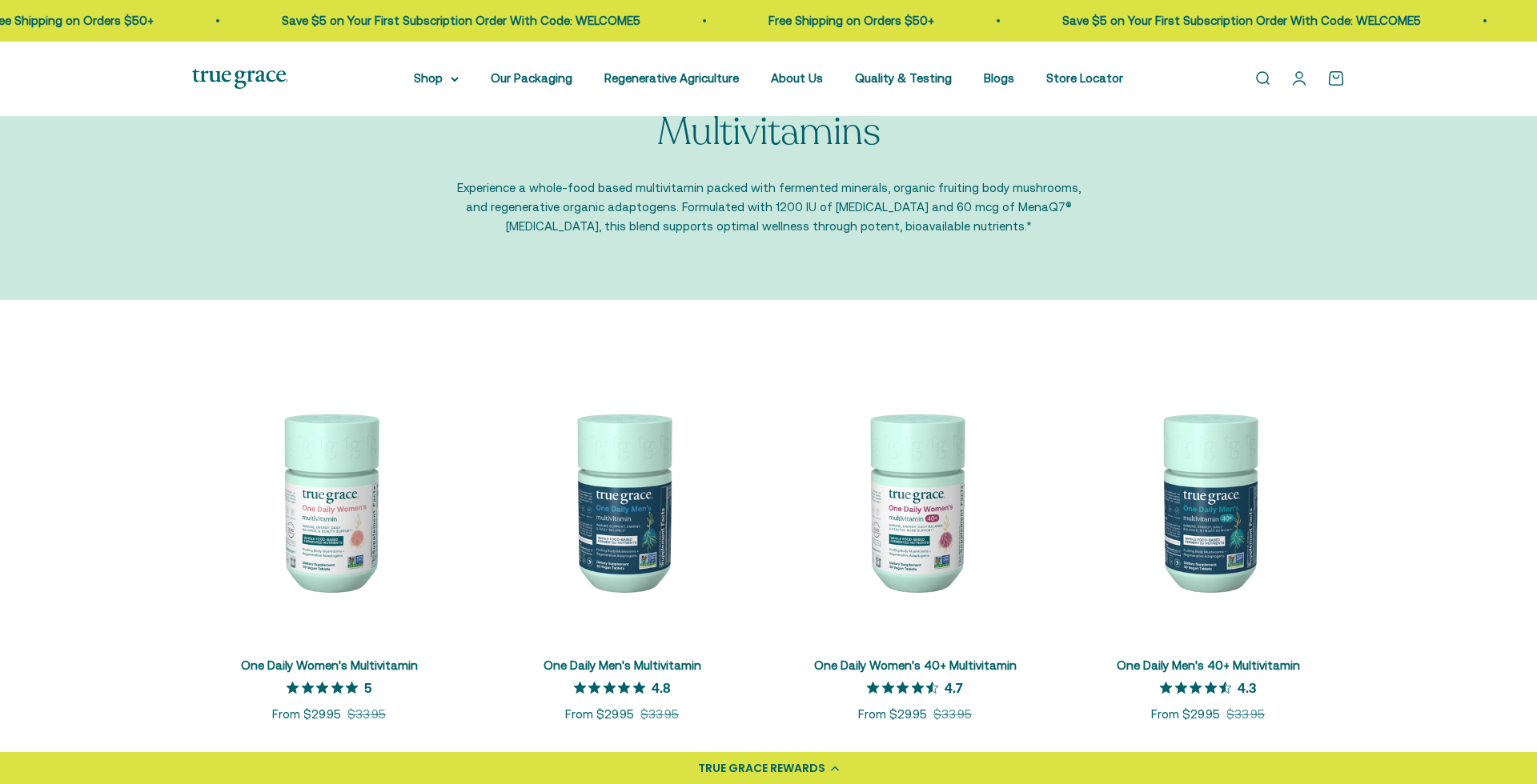
scroll to position [84, 0]
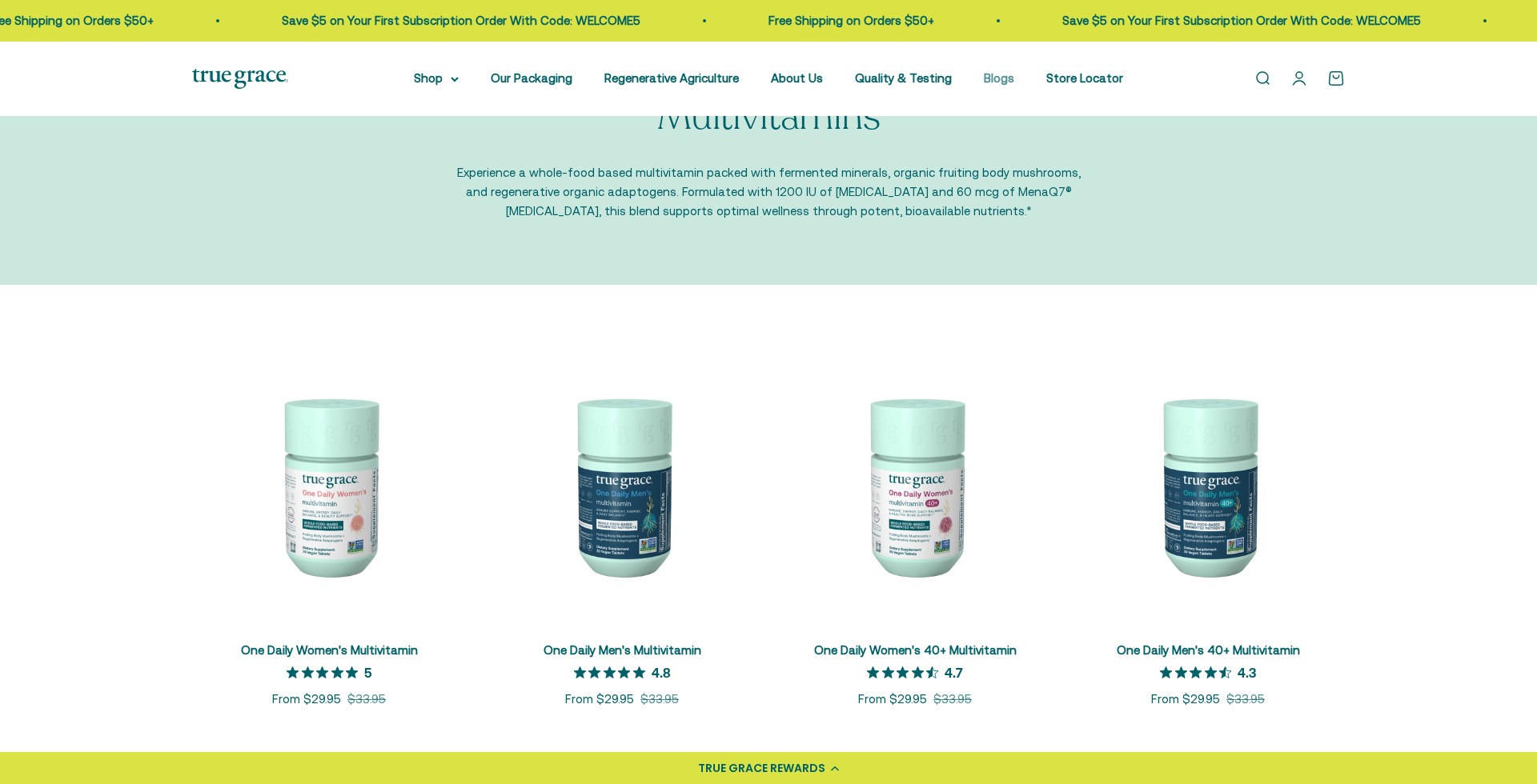
click at [989, 74] on link "Blogs" at bounding box center [999, 77] width 31 height 13
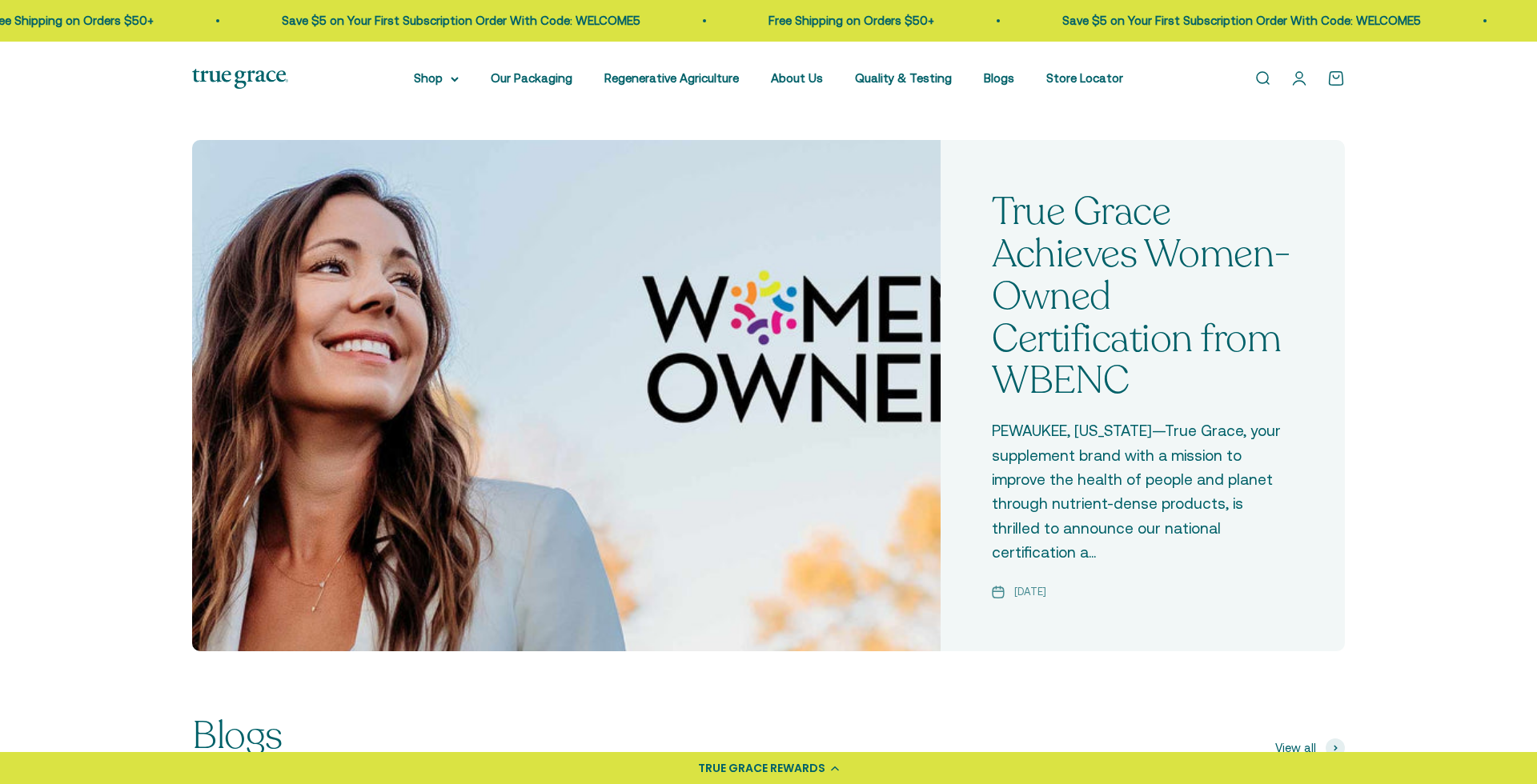
scroll to position [530, 0]
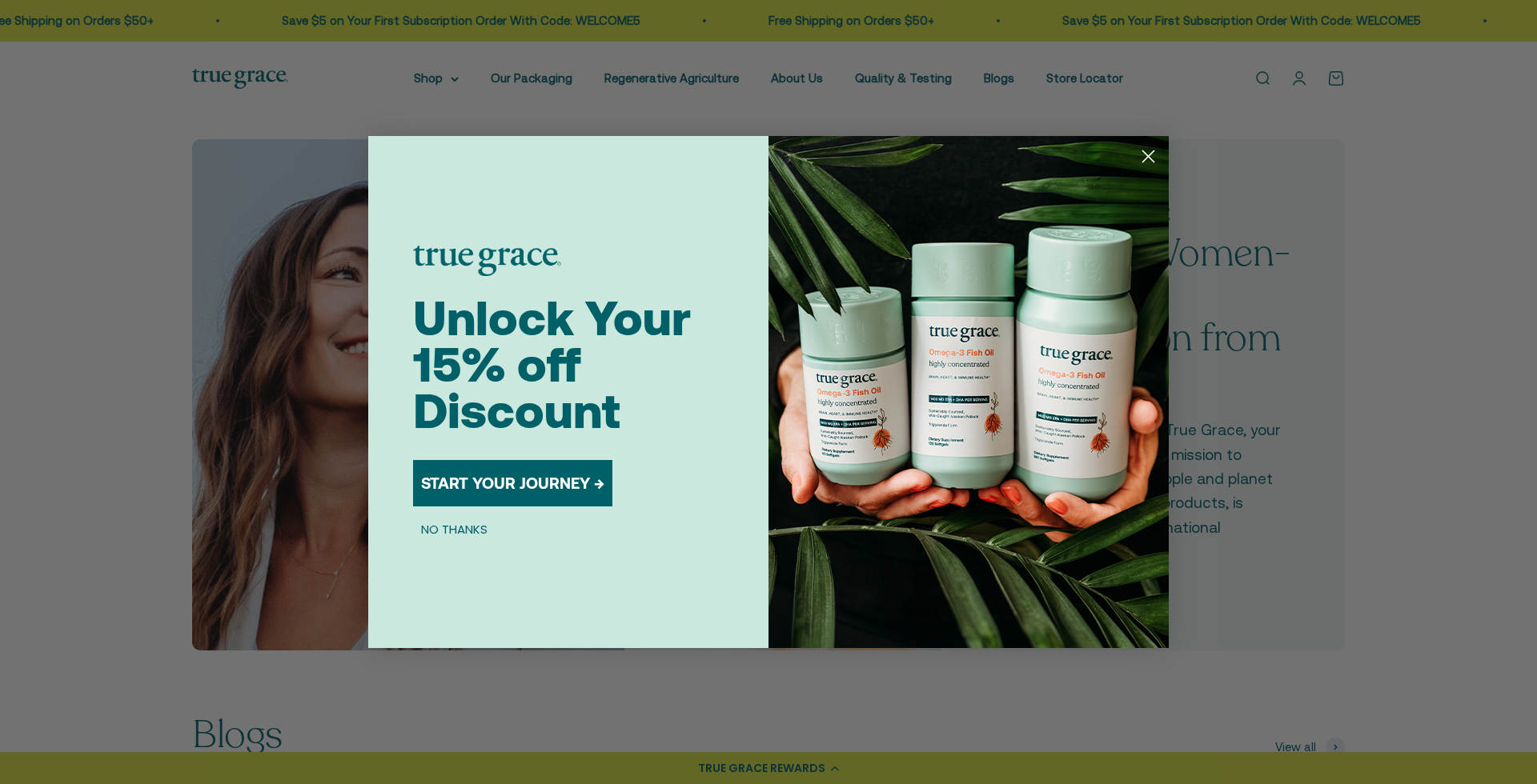
click at [1151, 155] on circle "Close dialog" at bounding box center [1148, 156] width 26 height 26
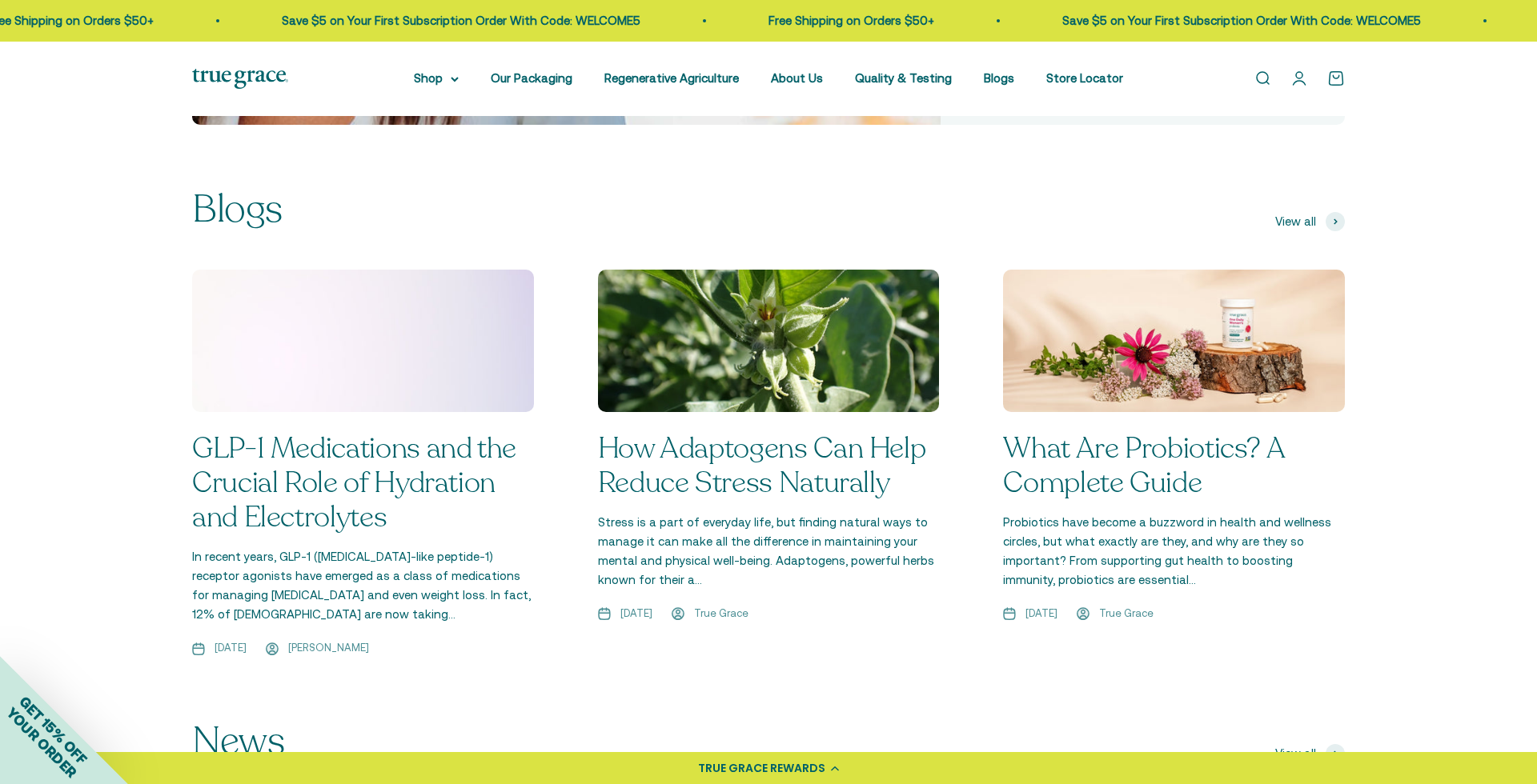
scroll to position [1246, 0]
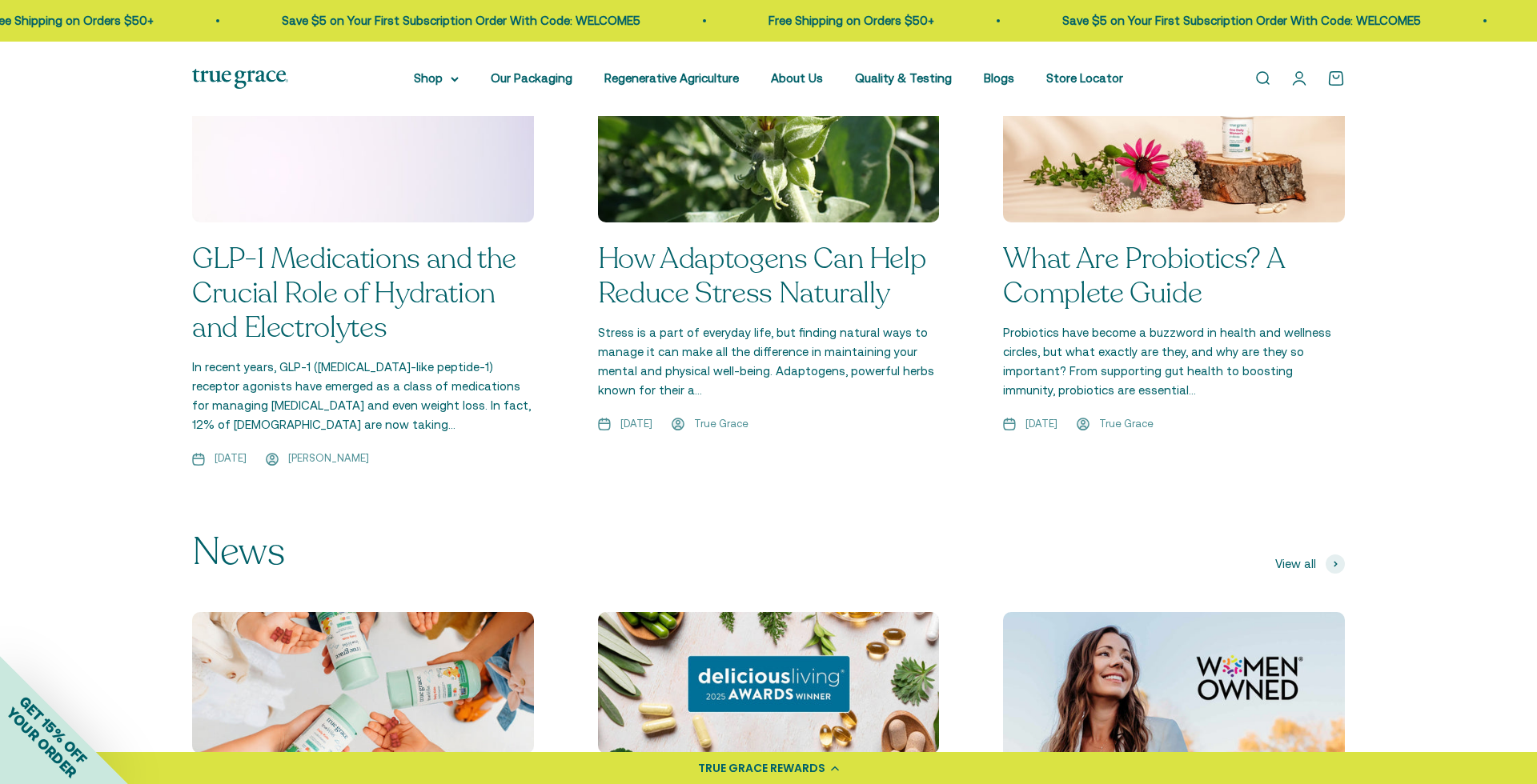
click at [397, 252] on link "GLP-1 Medications and the Crucial Role of Hydration and Electrolytes" at bounding box center [354, 292] width 324 height 108
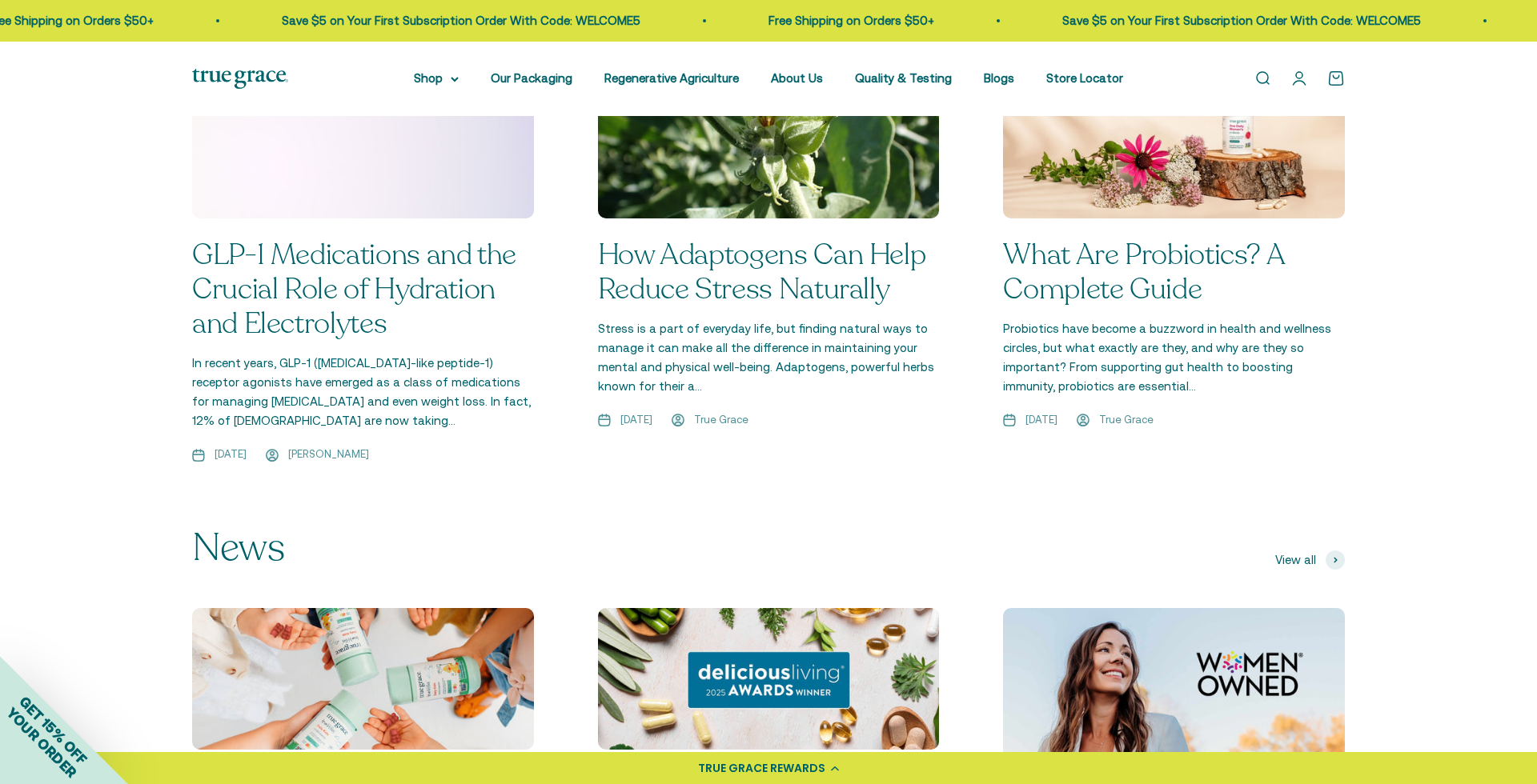
scroll to position [1246, 0]
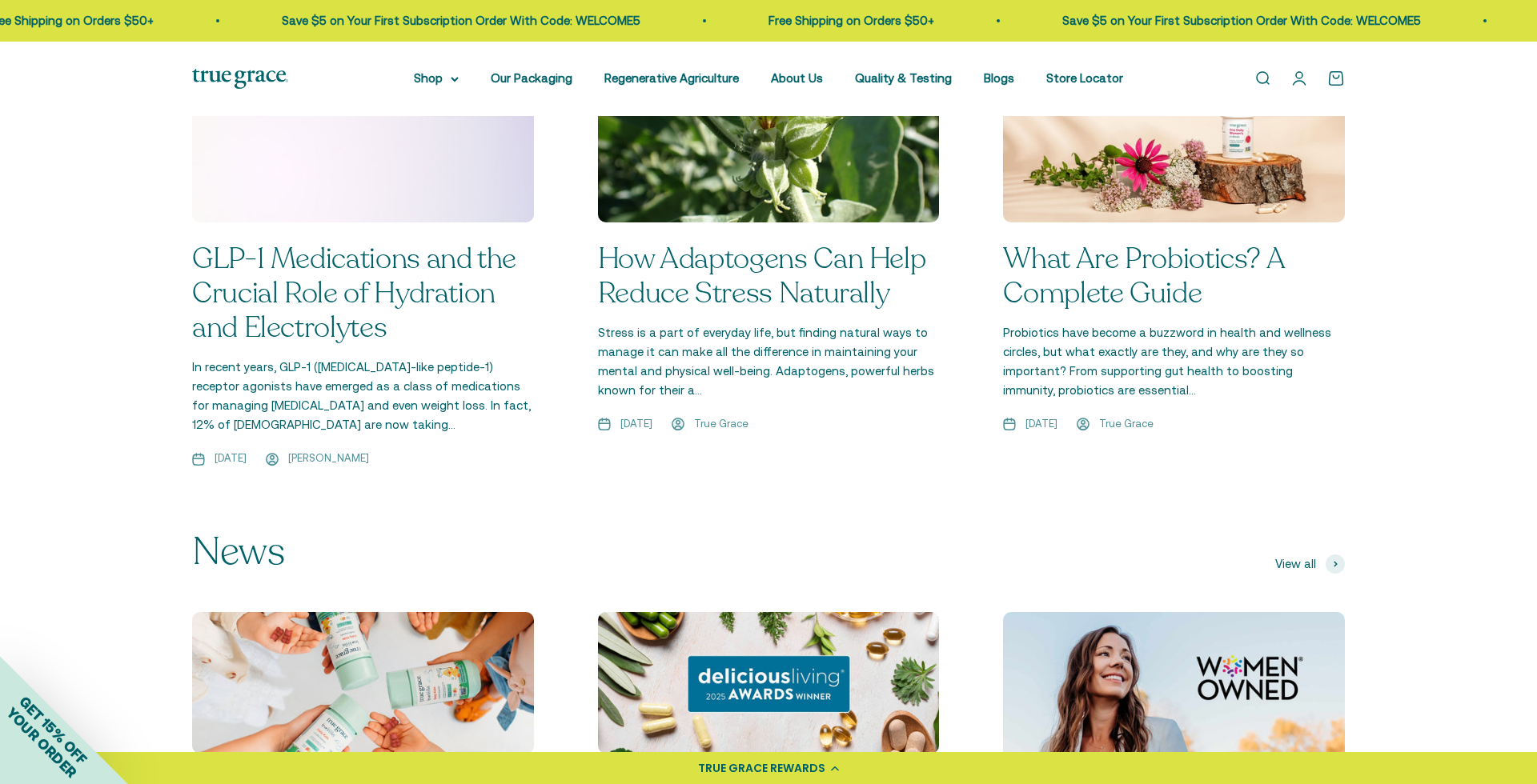
click at [852, 257] on link "How Adaptogens Can Help Reduce Stress Naturally" at bounding box center [762, 276] width 328 height 74
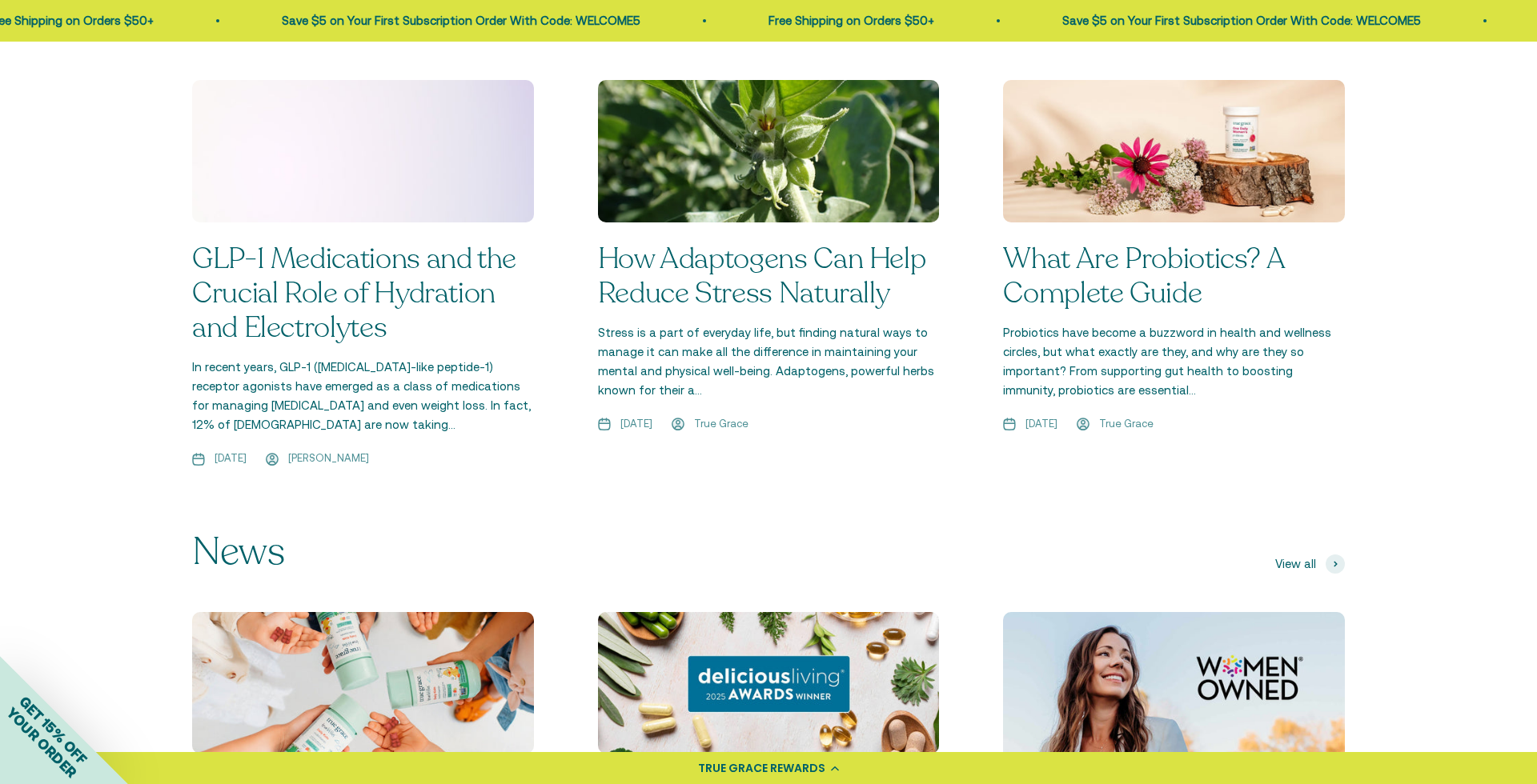
click at [1187, 274] on link "What Are Probiotics? A Complete Guide" at bounding box center [1144, 276] width 281 height 74
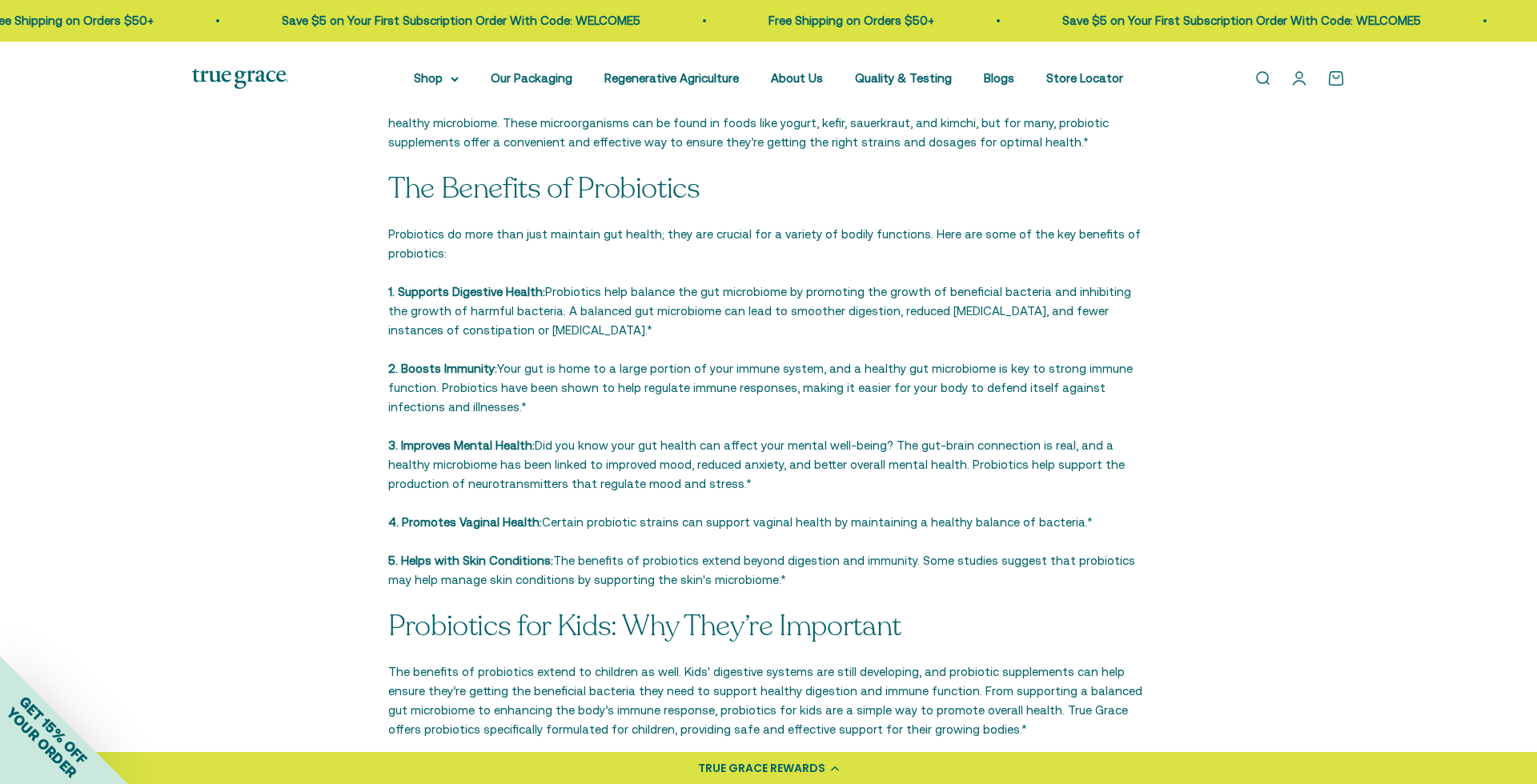
scroll to position [872, 0]
